Goal: Navigation & Orientation: Find specific page/section

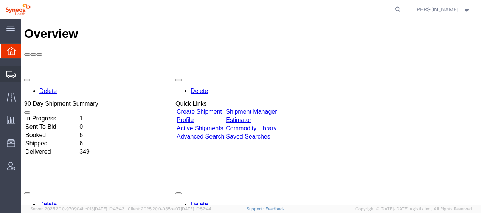
click at [0, 0] on span "Shipment Manager" at bounding box center [0, 0] width 0 height 0
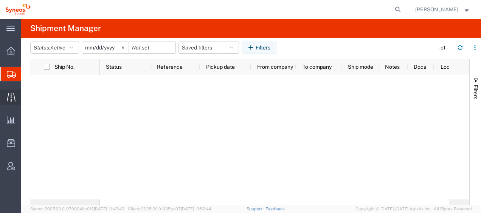
click at [26, 98] on span "Traffic" at bounding box center [23, 97] width 5 height 15
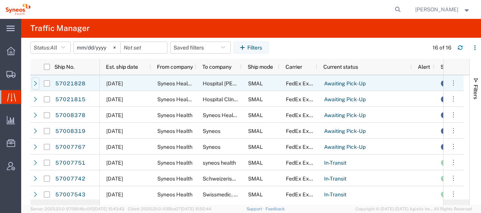
click at [36, 84] on icon at bounding box center [35, 83] width 3 height 5
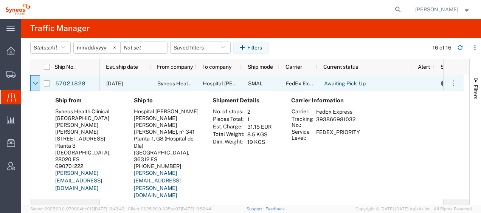
drag, startPoint x: 34, startPoint y: 86, endPoint x: 61, endPoint y: 104, distance: 31.9
click at [34, 86] on icon at bounding box center [35, 83] width 5 height 5
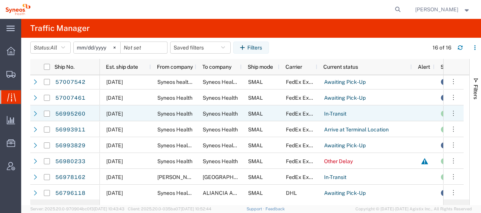
scroll to position [129, 0]
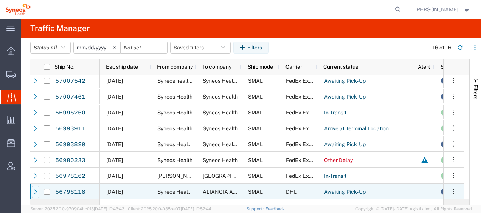
click at [37, 195] on div at bounding box center [36, 192] width 8 height 12
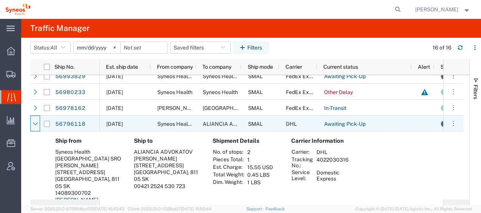
scroll to position [192, 0]
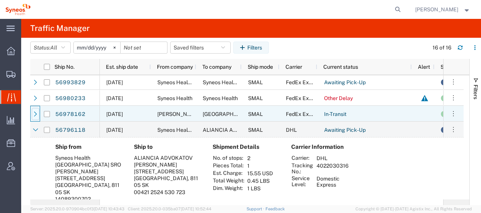
click at [37, 116] on icon at bounding box center [35, 114] width 5 height 5
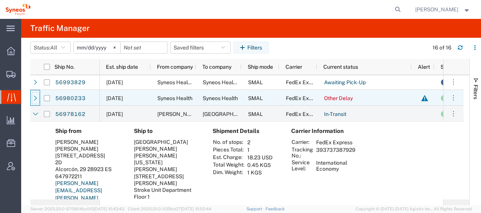
click at [37, 99] on icon at bounding box center [35, 98] width 5 height 5
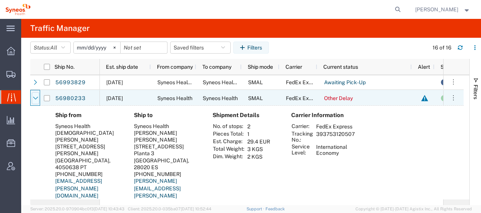
click at [37, 97] on icon at bounding box center [35, 98] width 5 height 3
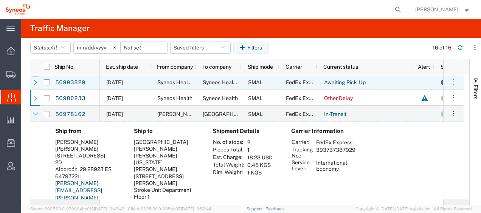
click at [36, 84] on icon at bounding box center [35, 82] width 5 height 5
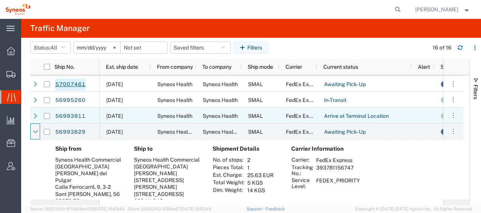
scroll to position [0, 0]
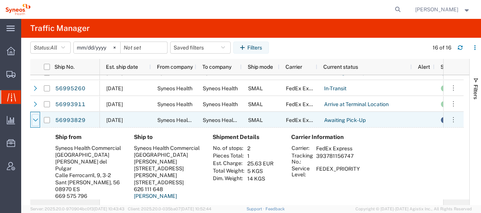
click at [34, 121] on icon at bounding box center [35, 120] width 5 height 5
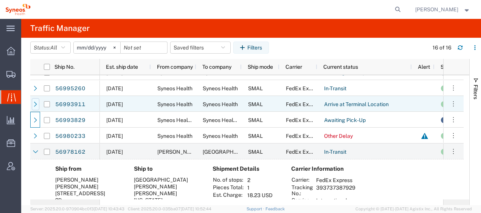
click at [35, 105] on icon at bounding box center [35, 104] width 3 height 5
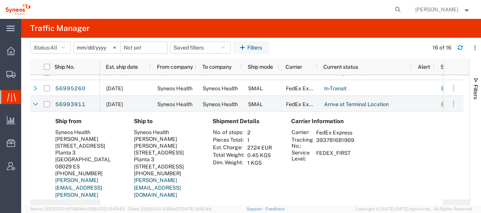
drag, startPoint x: 318, startPoint y: 140, endPoint x: 353, endPoint y: 142, distance: 35.3
click at [353, 142] on td "393781681969" at bounding box center [336, 143] width 44 height 13
copy td "393781681969"
click at [39, 104] on div at bounding box center [36, 104] width 8 height 12
